Goal: Transaction & Acquisition: Purchase product/service

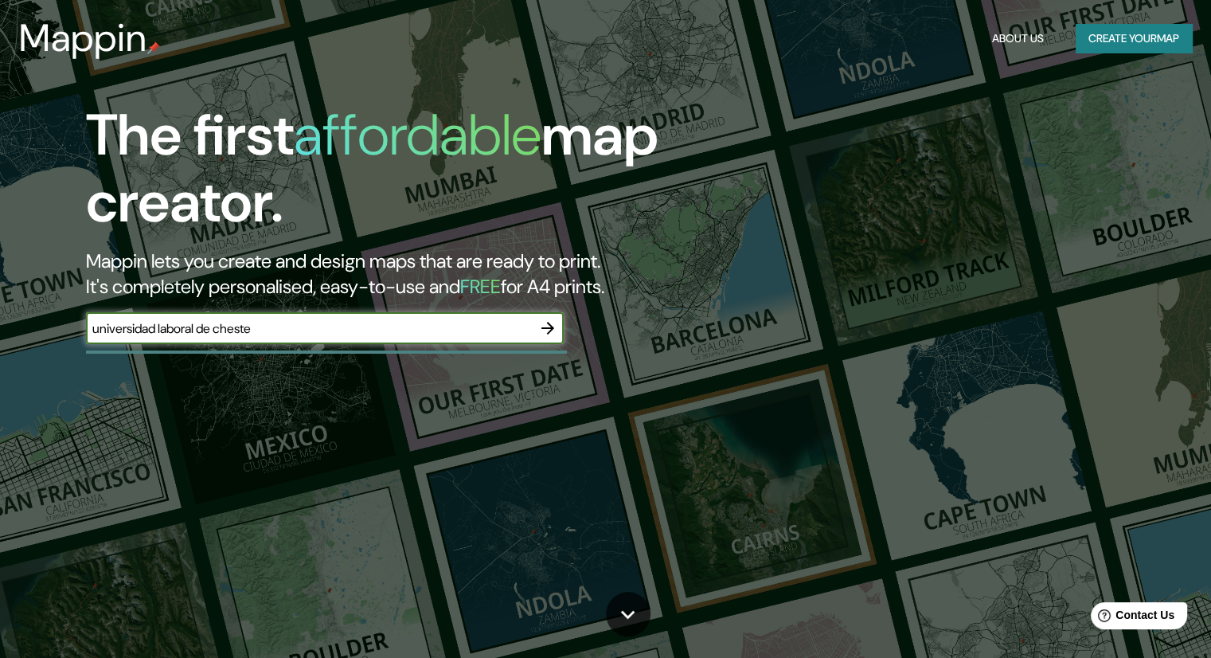
type input "universidad laboral de cheste"
click at [551, 325] on icon "button" at bounding box center [547, 327] width 19 height 19
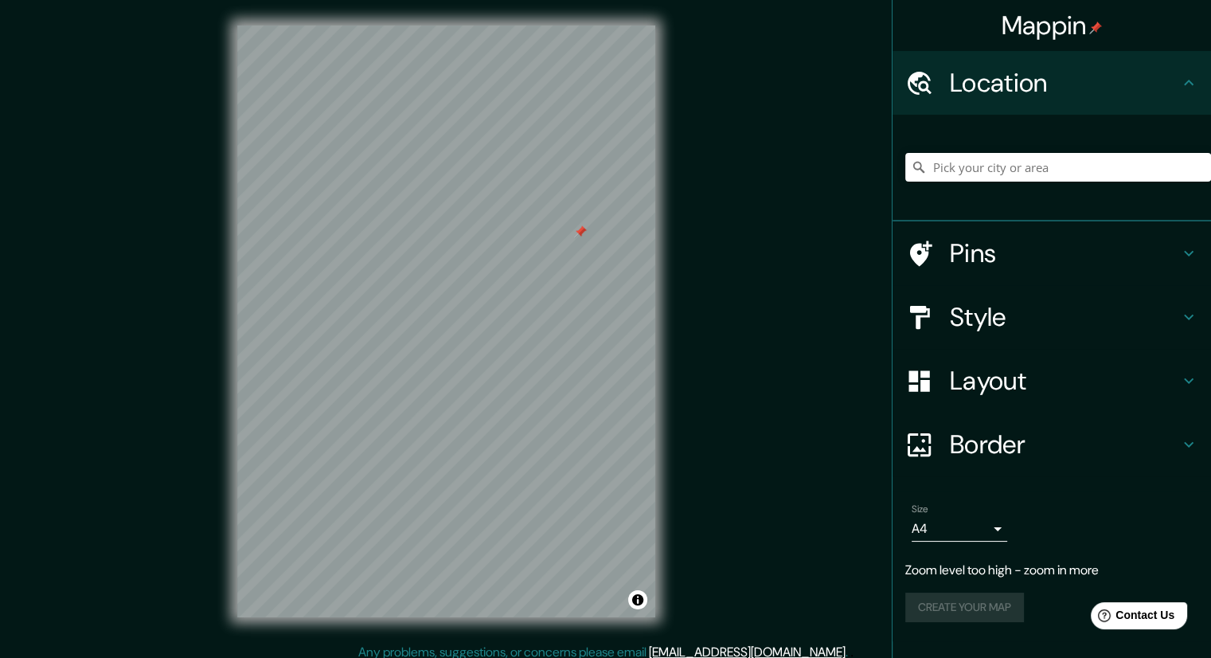
scroll to position [10, 0]
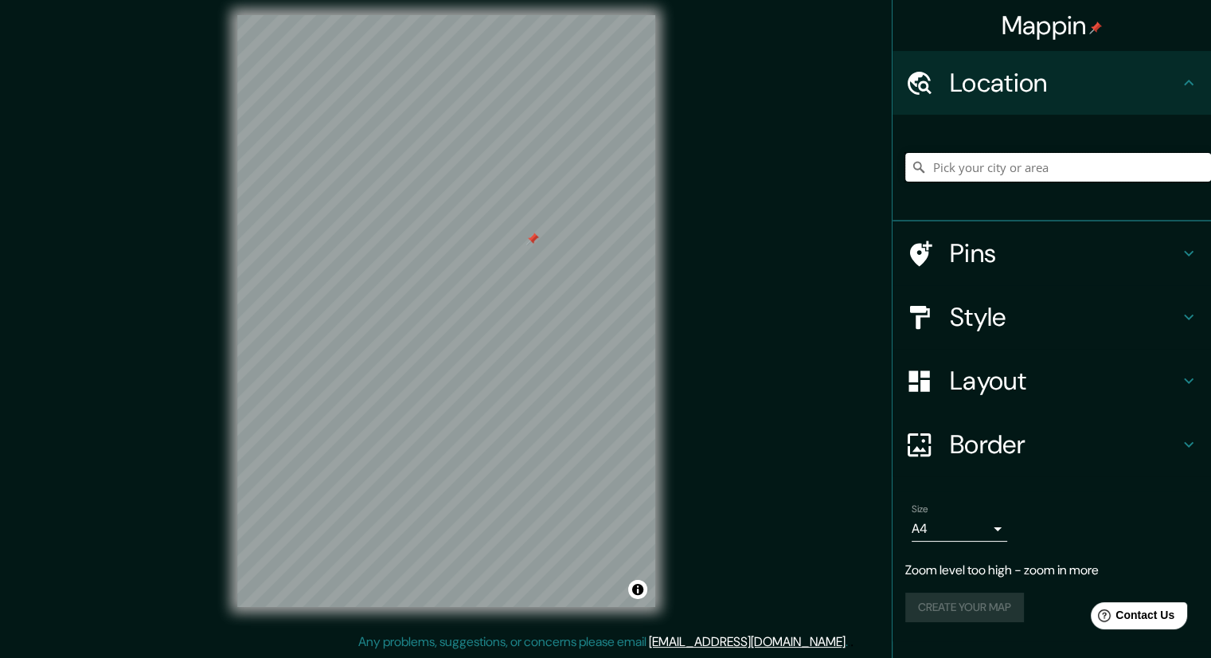
click at [1044, 162] on input "Pick your city or area" at bounding box center [1058, 167] width 306 height 29
type input "[GEOGRAPHIC_DATA]"
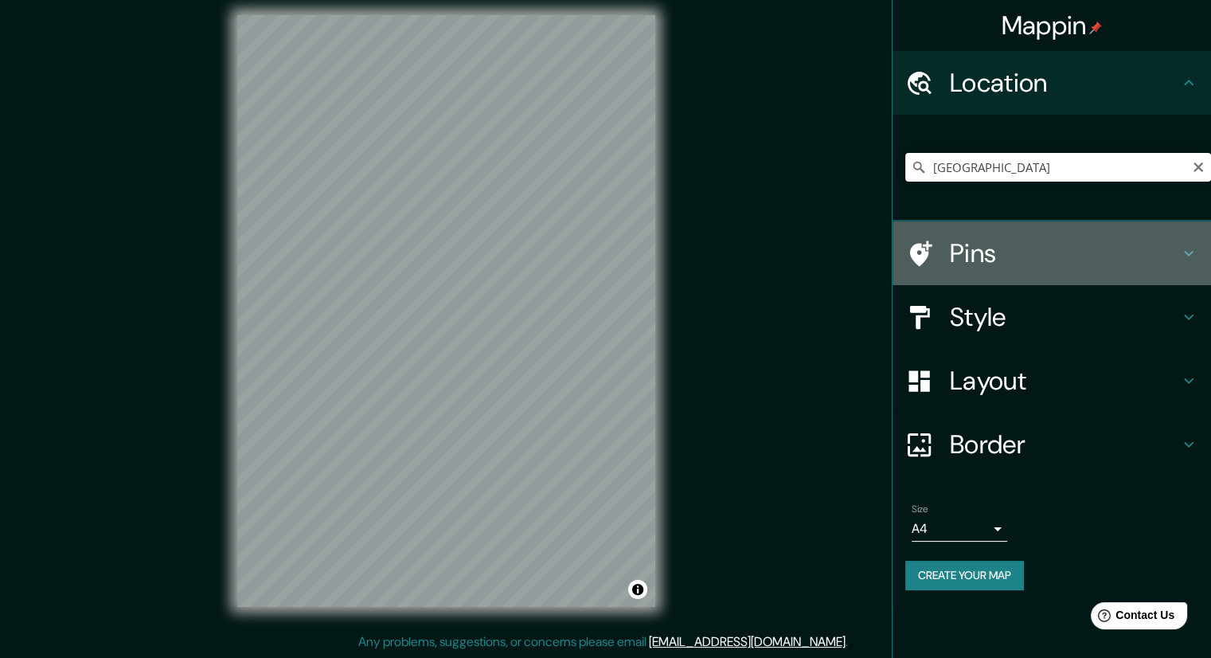
click at [1191, 249] on icon at bounding box center [1188, 253] width 19 height 19
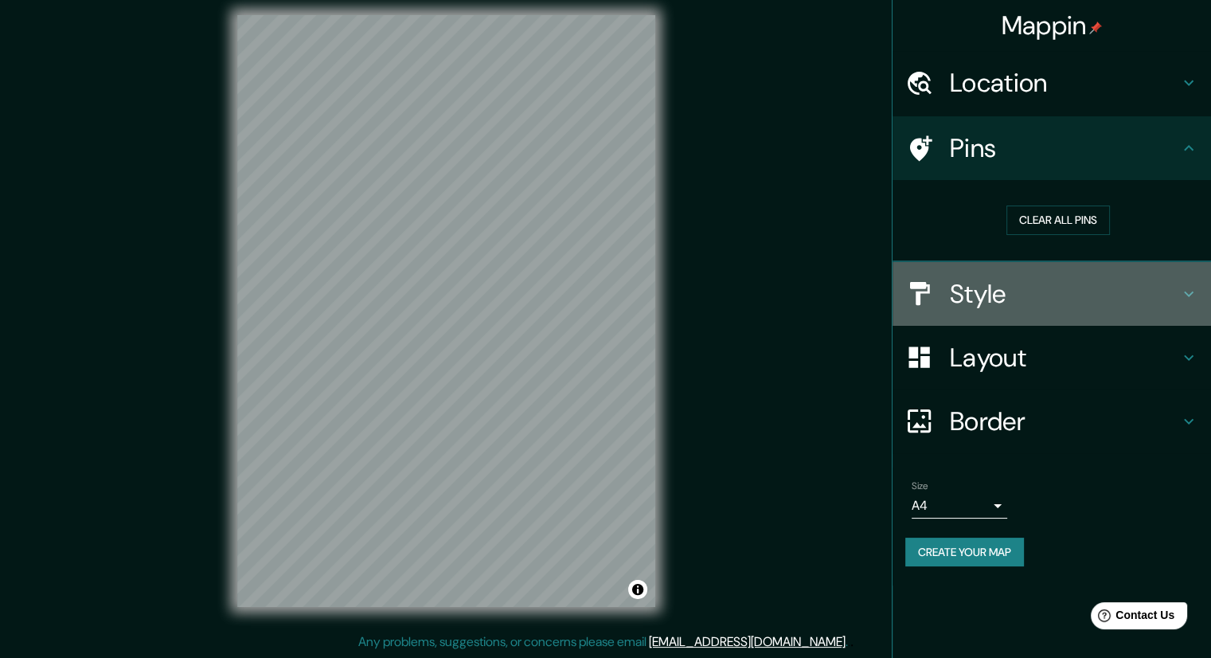
click at [1188, 285] on icon at bounding box center [1188, 293] width 19 height 19
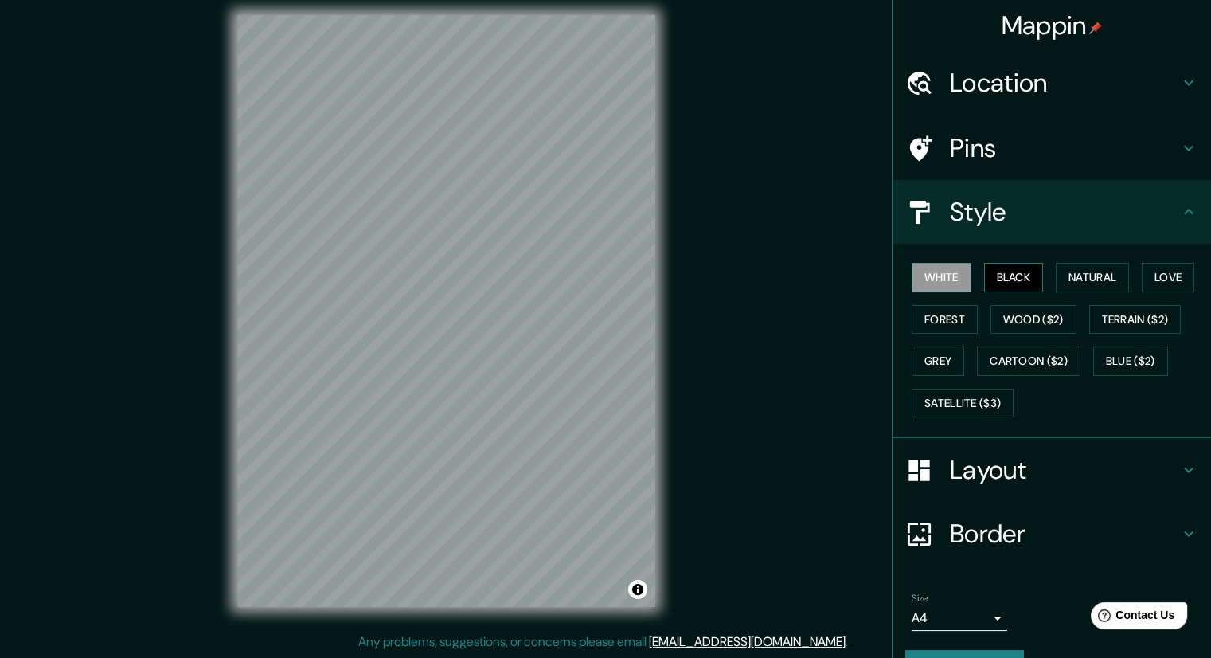
drag, startPoint x: 1007, startPoint y: 287, endPoint x: 1021, endPoint y: 287, distance: 13.6
click at [1008, 287] on button "Black" at bounding box center [1014, 277] width 60 height 29
click at [1085, 283] on button "Natural" at bounding box center [1092, 277] width 73 height 29
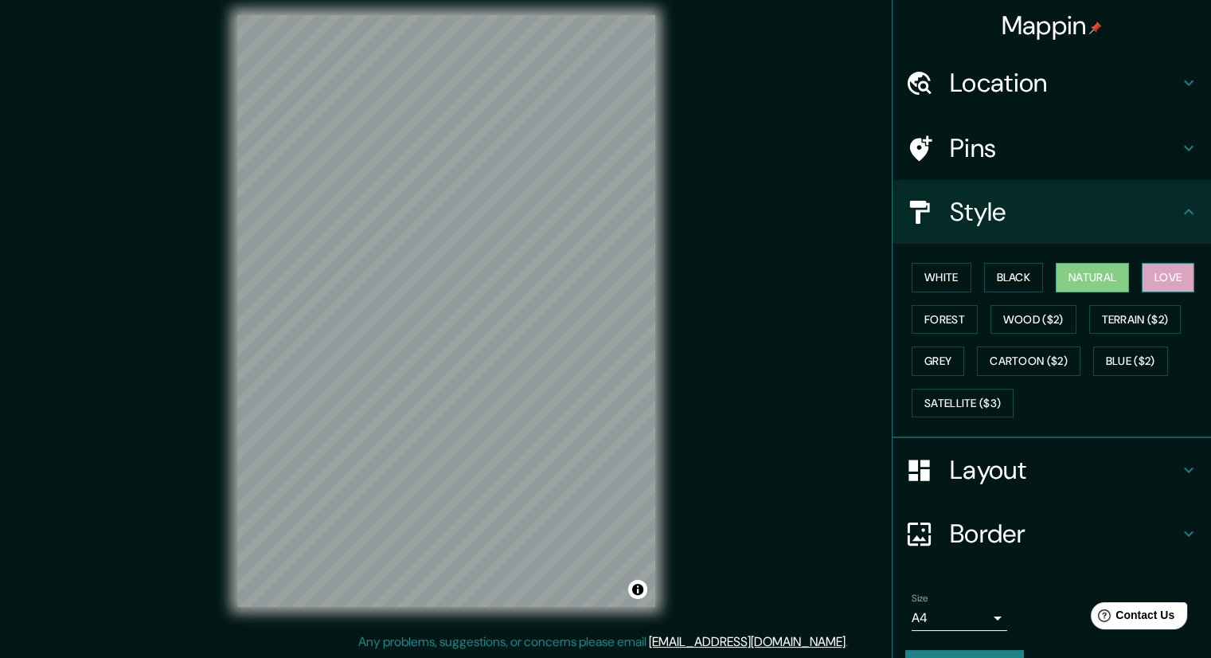
click at [1172, 278] on button "Love" at bounding box center [1168, 277] width 53 height 29
click at [936, 356] on button "Grey" at bounding box center [938, 360] width 53 height 29
